Goal: Find specific page/section: Find specific page/section

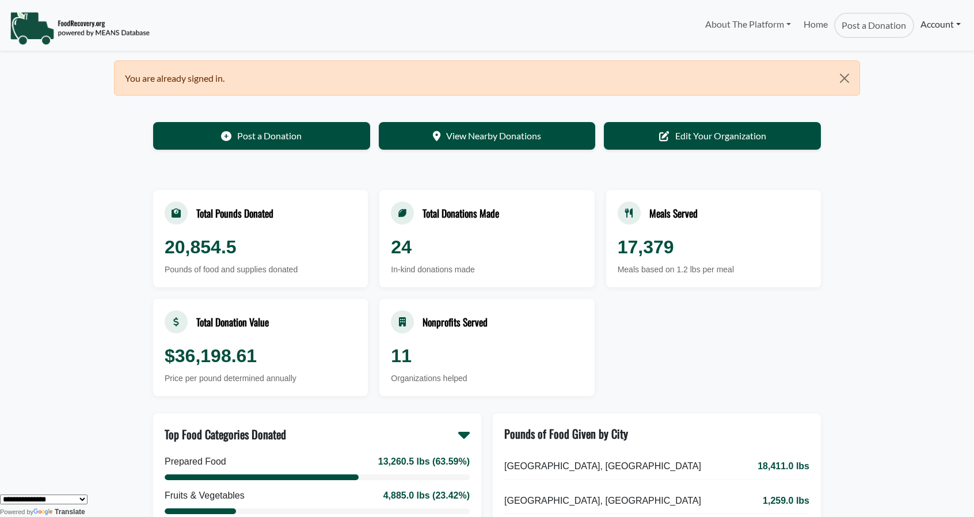
click at [930, 22] on link "Account" at bounding box center [940, 24] width 53 height 23
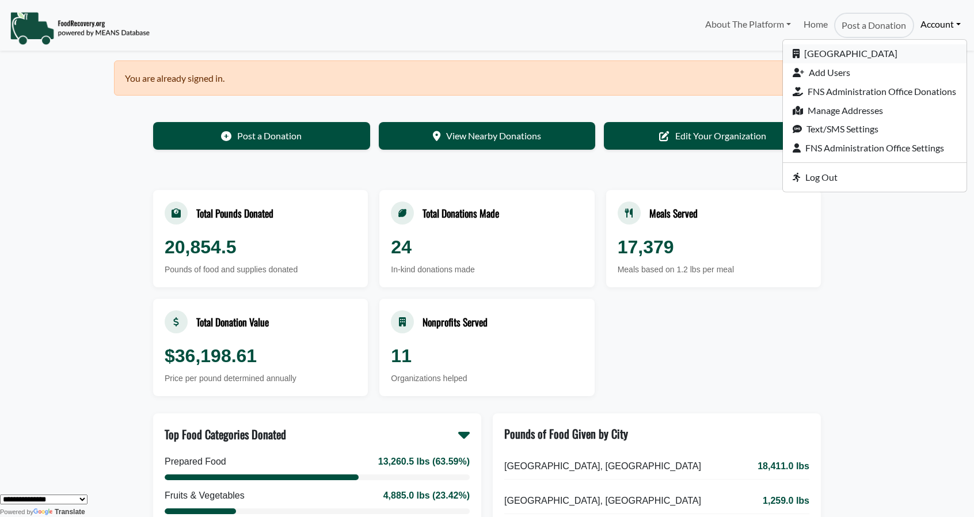
click at [841, 56] on link "[GEOGRAPHIC_DATA]" at bounding box center [875, 53] width 184 height 19
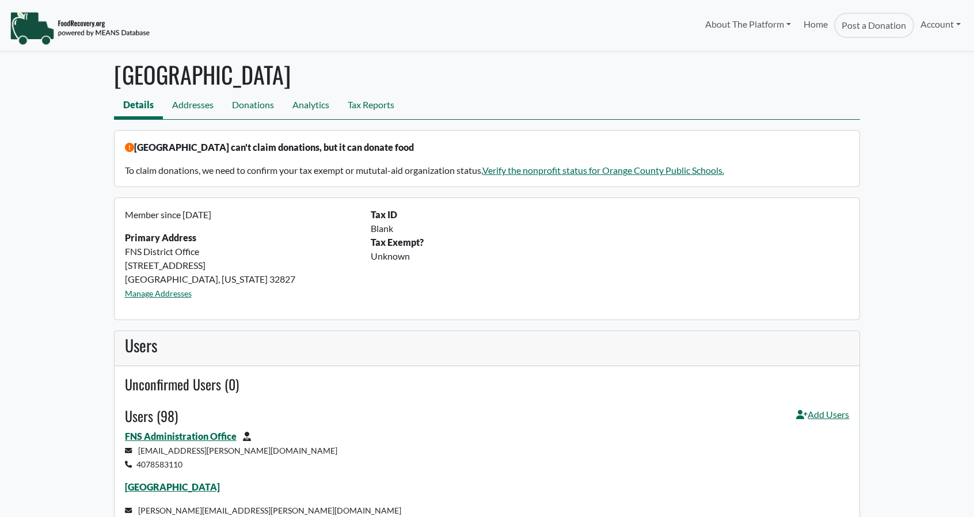
select select "Language Translate Widget"
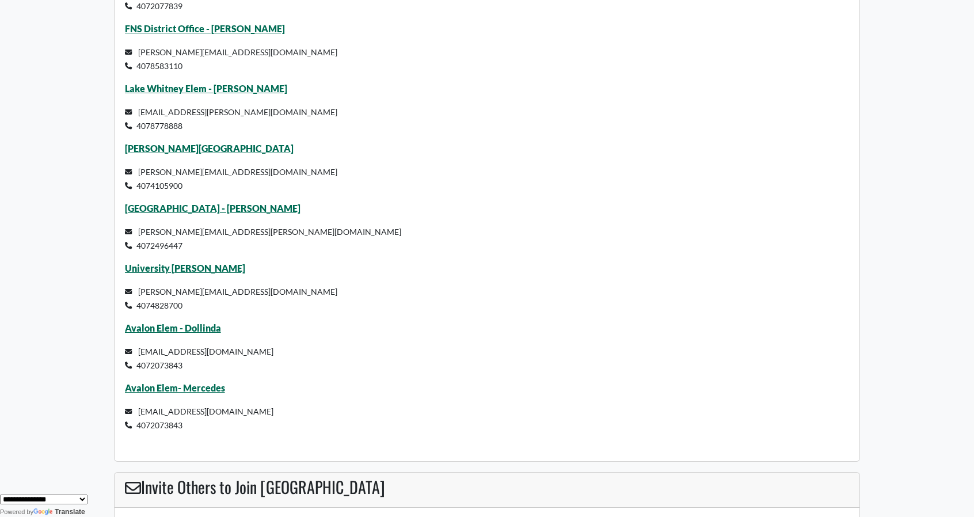
scroll to position [5867, 0]
